Goal: Task Accomplishment & Management: Complete application form

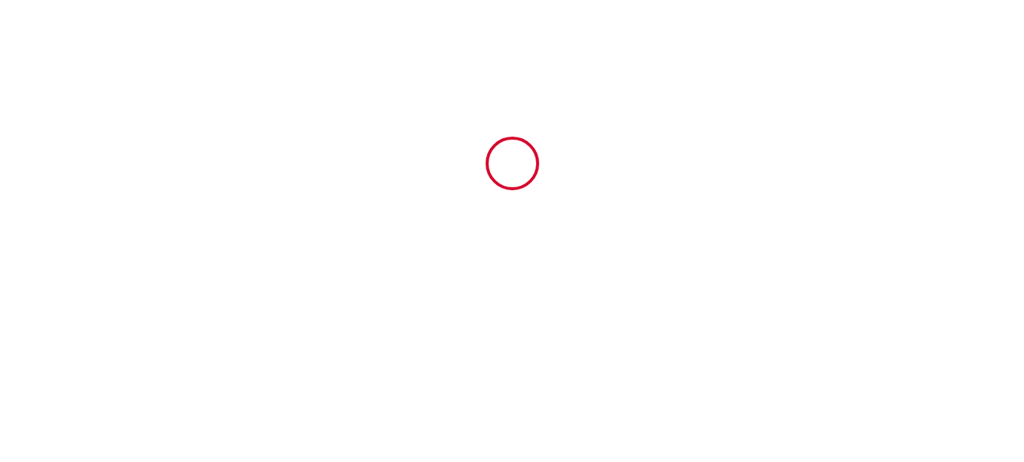
type input "6700965"
type input "551S"
type input "station superdévoluy route du [GEOGRAPHIC_DATA] Bois d'Aurouze"
type input "05250"
type input "Le Dévoluy"
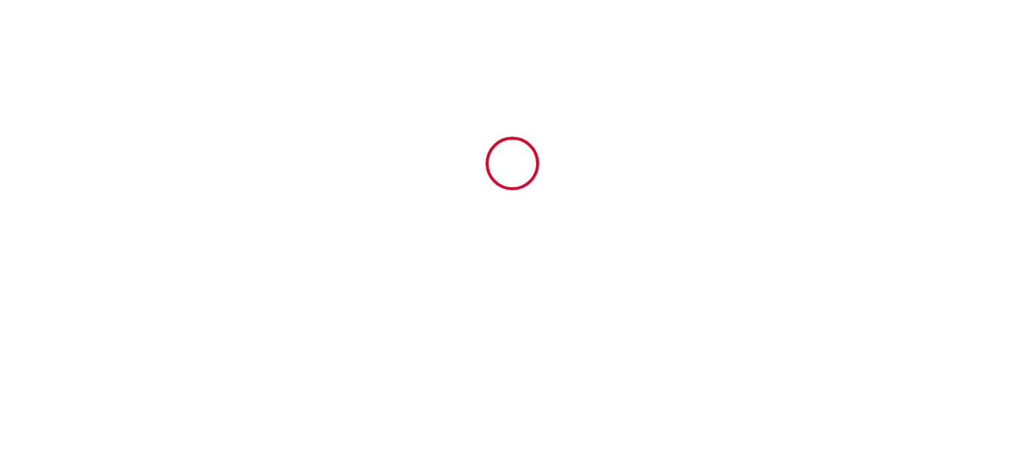
type input "[GEOGRAPHIC_DATA]"
type input "[DATE]"
type input "2"
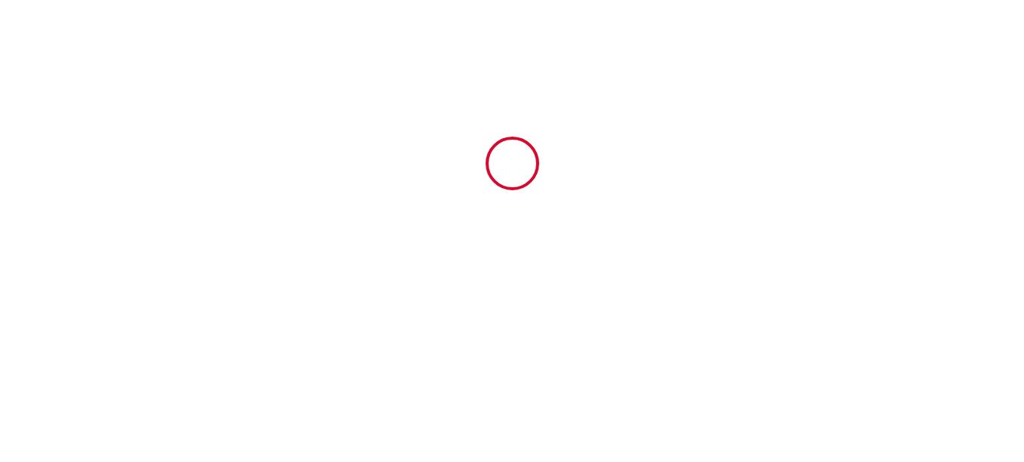
type input "400"
type input "750"
type input "[PERSON_NAME]"
type input "SCI LES 3F [PERSON_NAME]"
type input "[STREET_ADDRESS]"
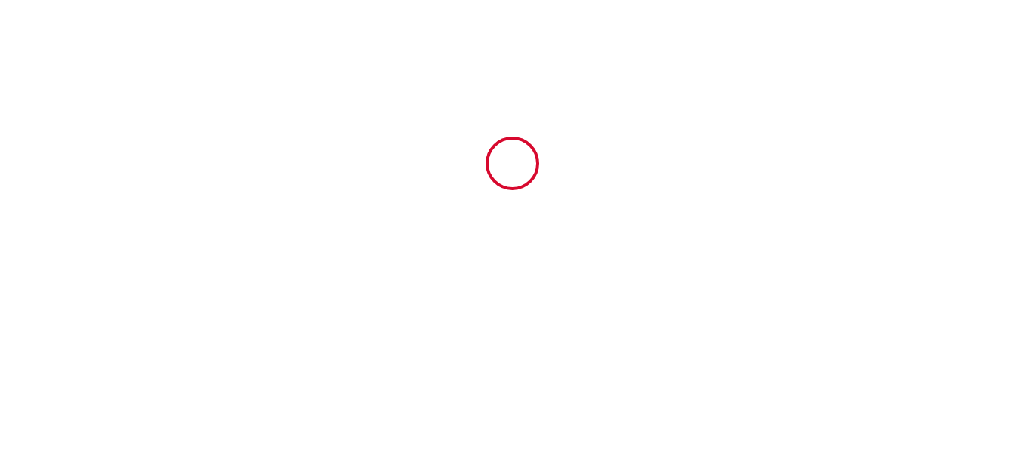
type input "83860"
type input "Nans Les Pins"
type input "[GEOGRAPHIC_DATA]"
type input "[EMAIL_ADDRESS][DOMAIN_NAME]"
type input "[PERSON_NAME]"
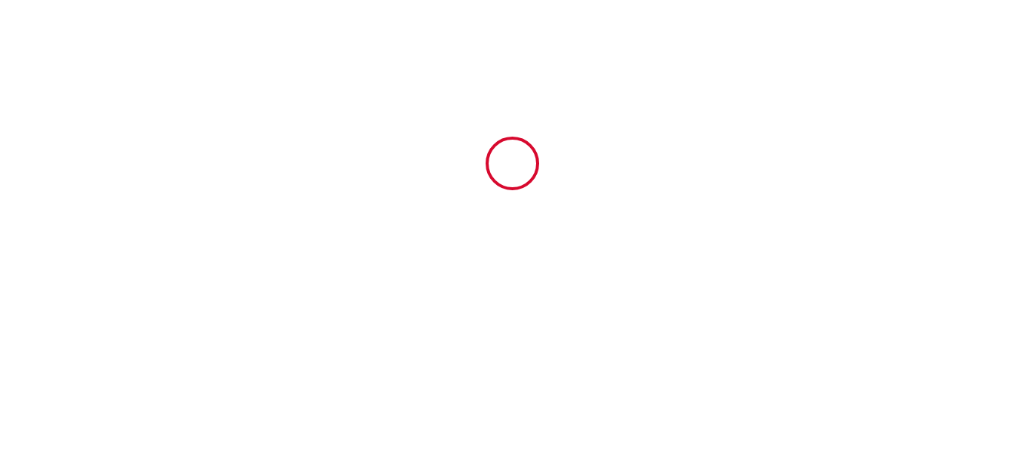
type input "VEYER/VIOLET"
type input "[STREET_ADDRESS]"
type input "60700"
type input "Pont Sainte Maxence"
type input "[EMAIL_ADDRESS][DOMAIN_NAME]"
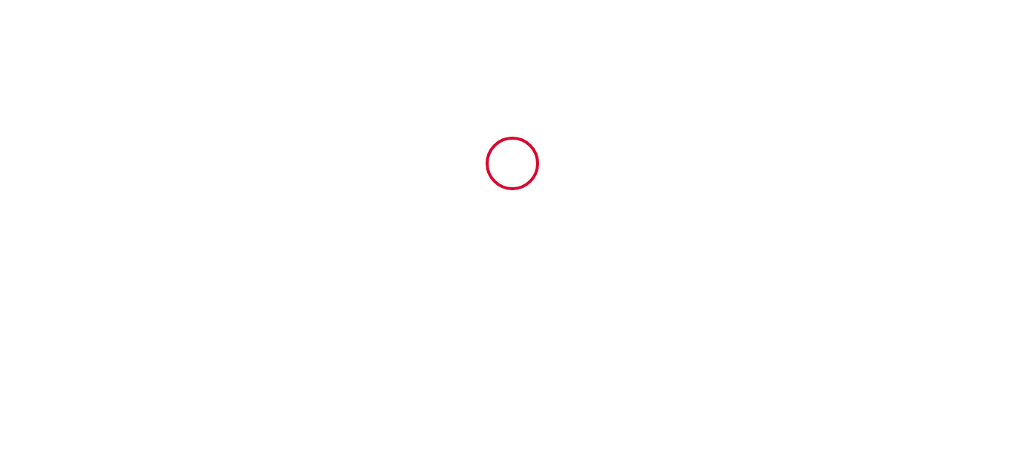
type input "0681016014"
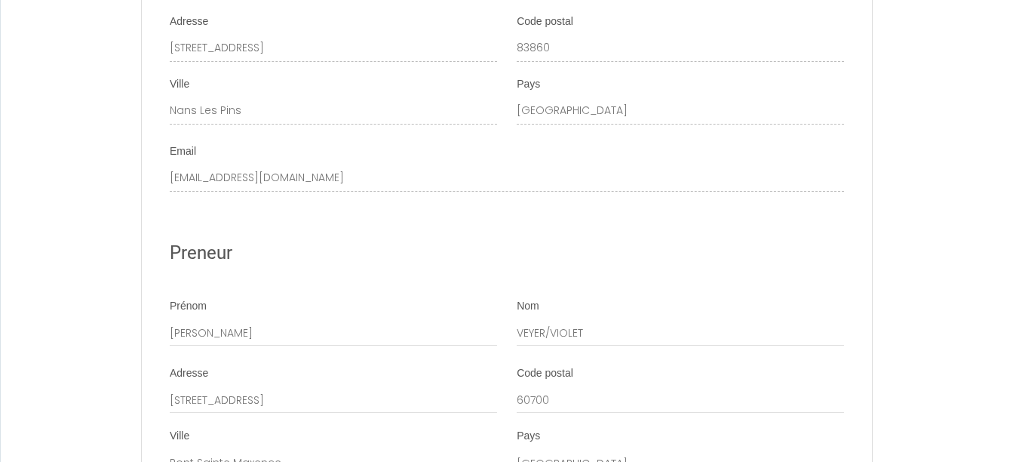
scroll to position [1839, 0]
